Goal: Task Accomplishment & Management: Manage account settings

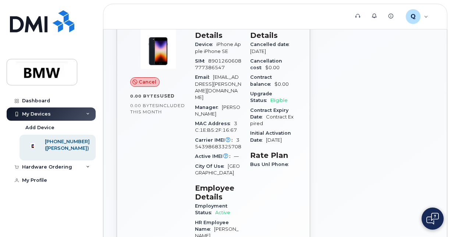
scroll to position [74, 0]
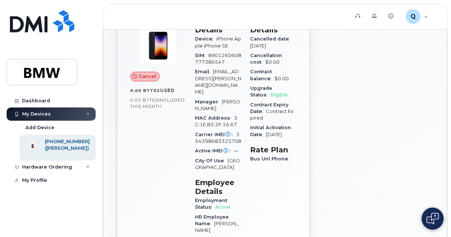
click at [74, 114] on div "My Devices" at bounding box center [51, 113] width 89 height 13
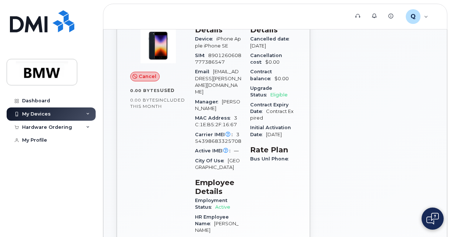
click at [75, 113] on div "My Devices" at bounding box center [51, 113] width 89 height 13
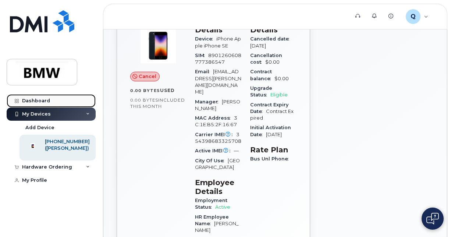
click at [39, 99] on div "Dashboard" at bounding box center [36, 101] width 28 height 6
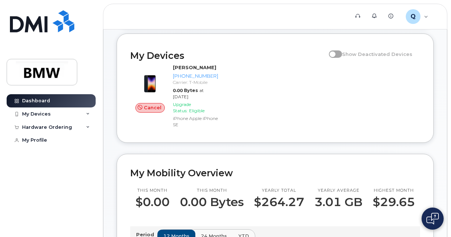
scroll to position [37, 0]
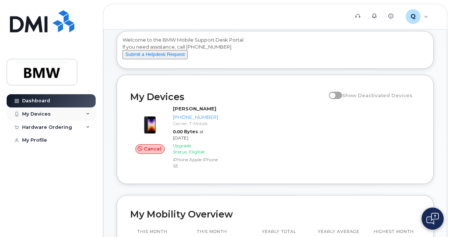
click at [79, 117] on div "My Devices" at bounding box center [51, 113] width 89 height 13
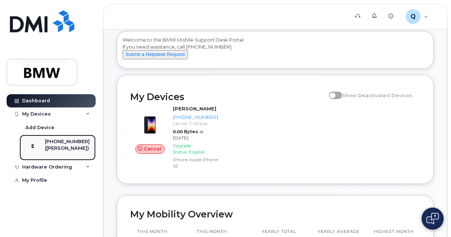
click at [76, 148] on div "([PERSON_NAME])" at bounding box center [67, 148] width 45 height 7
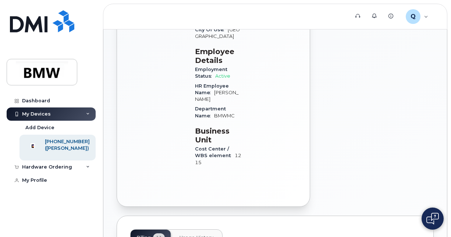
scroll to position [184, 0]
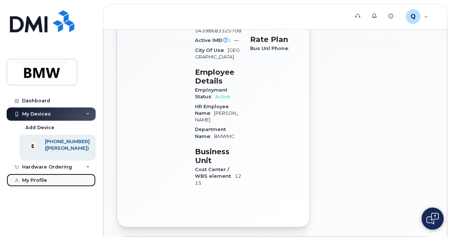
click at [36, 187] on link "My Profile" at bounding box center [51, 180] width 89 height 13
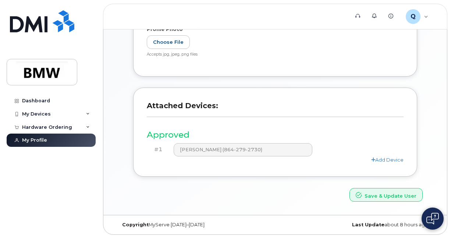
scroll to position [199, 0]
click at [56, 129] on div "Hardware Ordering" at bounding box center [47, 127] width 50 height 6
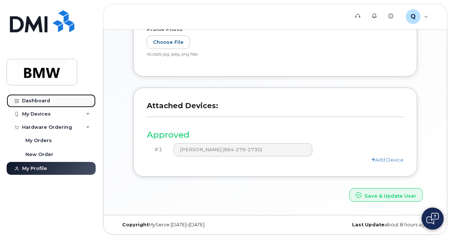
click at [41, 103] on div "Dashboard" at bounding box center [36, 101] width 28 height 6
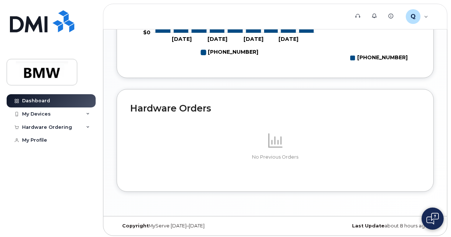
scroll to position [436, 0]
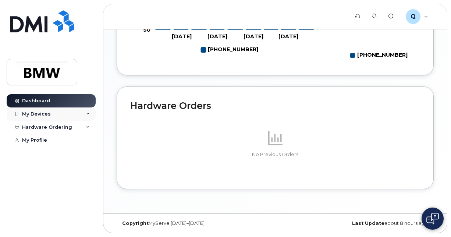
click at [87, 117] on div "My Devices" at bounding box center [51, 113] width 89 height 13
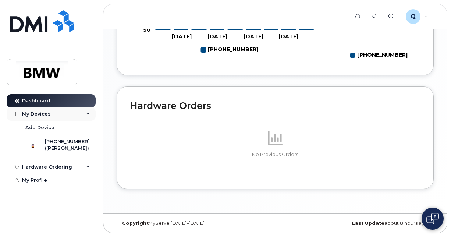
click at [71, 118] on div "My Devices" at bounding box center [51, 113] width 89 height 13
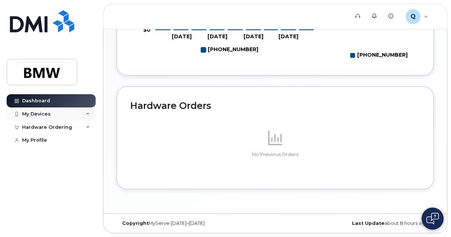
click at [73, 118] on div "My Devices" at bounding box center [51, 113] width 89 height 13
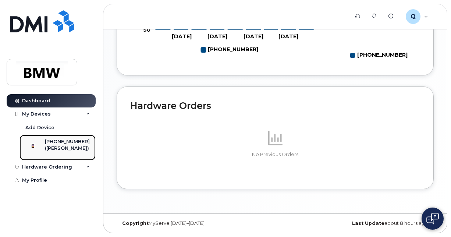
click at [69, 145] on div "([PERSON_NAME])" at bounding box center [67, 148] width 45 height 7
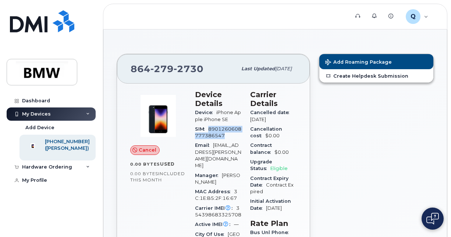
drag, startPoint x: 229, startPoint y: 136, endPoint x: 210, endPoint y: 129, distance: 20.2
click at [210, 129] on div "SIM [TECHNICAL_ID]" at bounding box center [218, 132] width 46 height 17
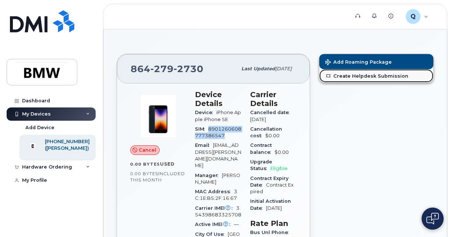
click at [347, 76] on link "Create Helpdesk Submission" at bounding box center [376, 75] width 114 height 13
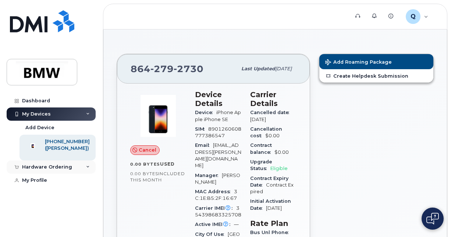
click at [35, 170] on div "Hardware Ordering" at bounding box center [47, 167] width 50 height 6
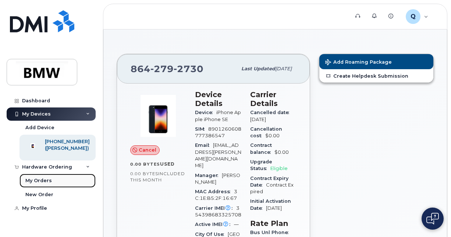
click at [60, 184] on link "My Orders" at bounding box center [57, 181] width 76 height 14
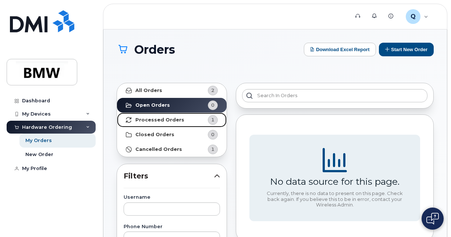
click at [177, 119] on strong "Processed Orders" at bounding box center [159, 120] width 49 height 6
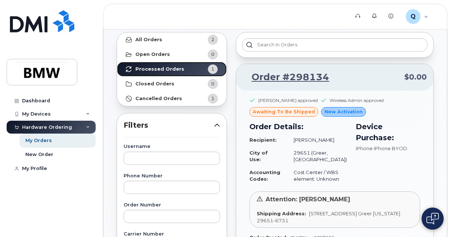
scroll to position [37, 0]
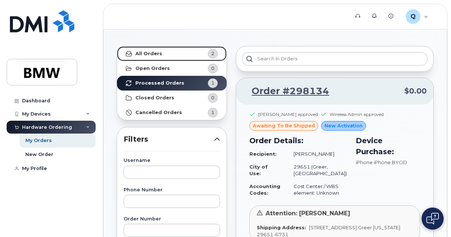
click at [176, 55] on link "All Orders 2" at bounding box center [172, 53] width 110 height 15
